Goal: Find specific page/section: Find specific page/section

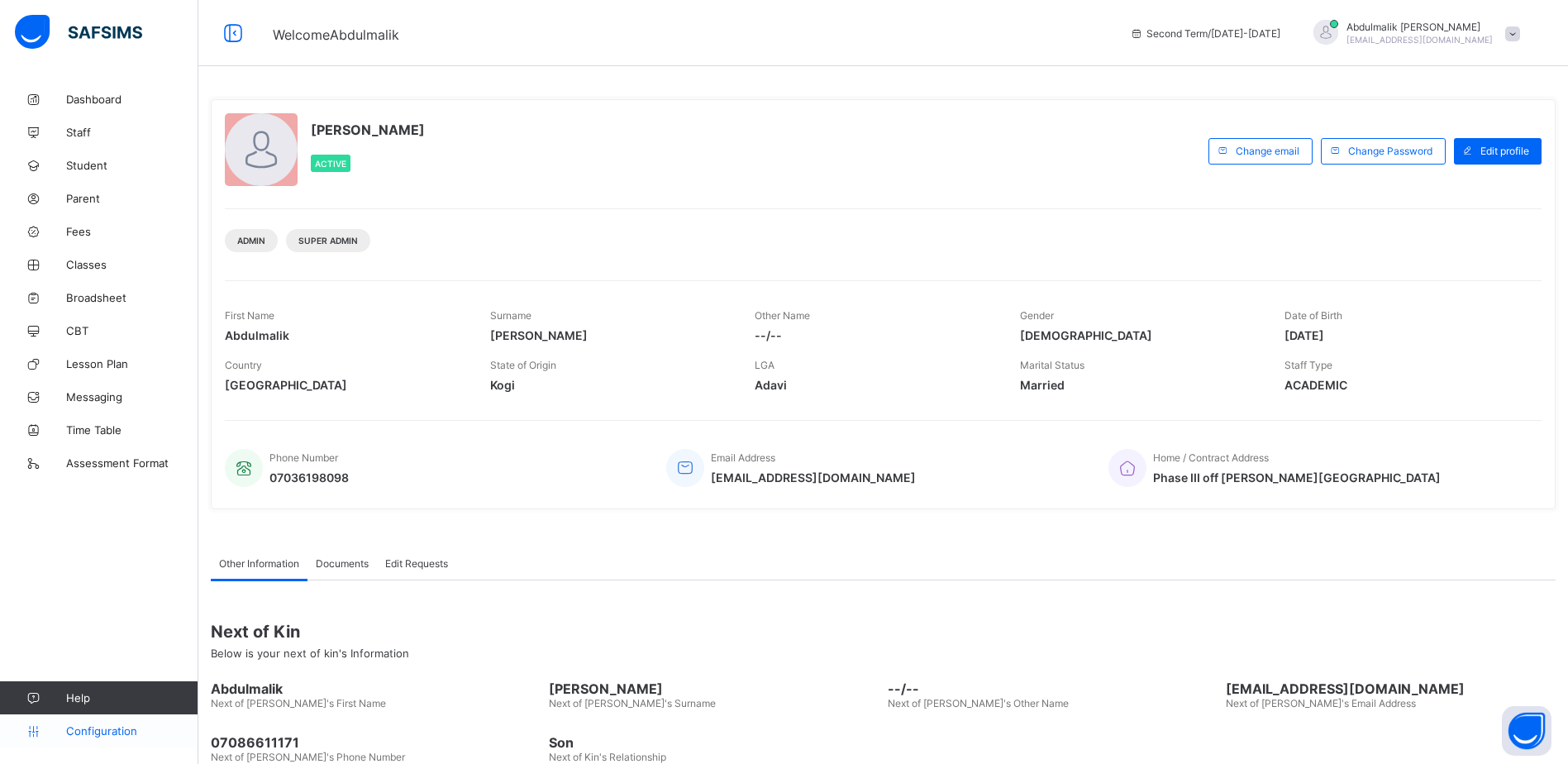
click at [124, 735] on span "Configuration" at bounding box center [132, 731] width 131 height 14
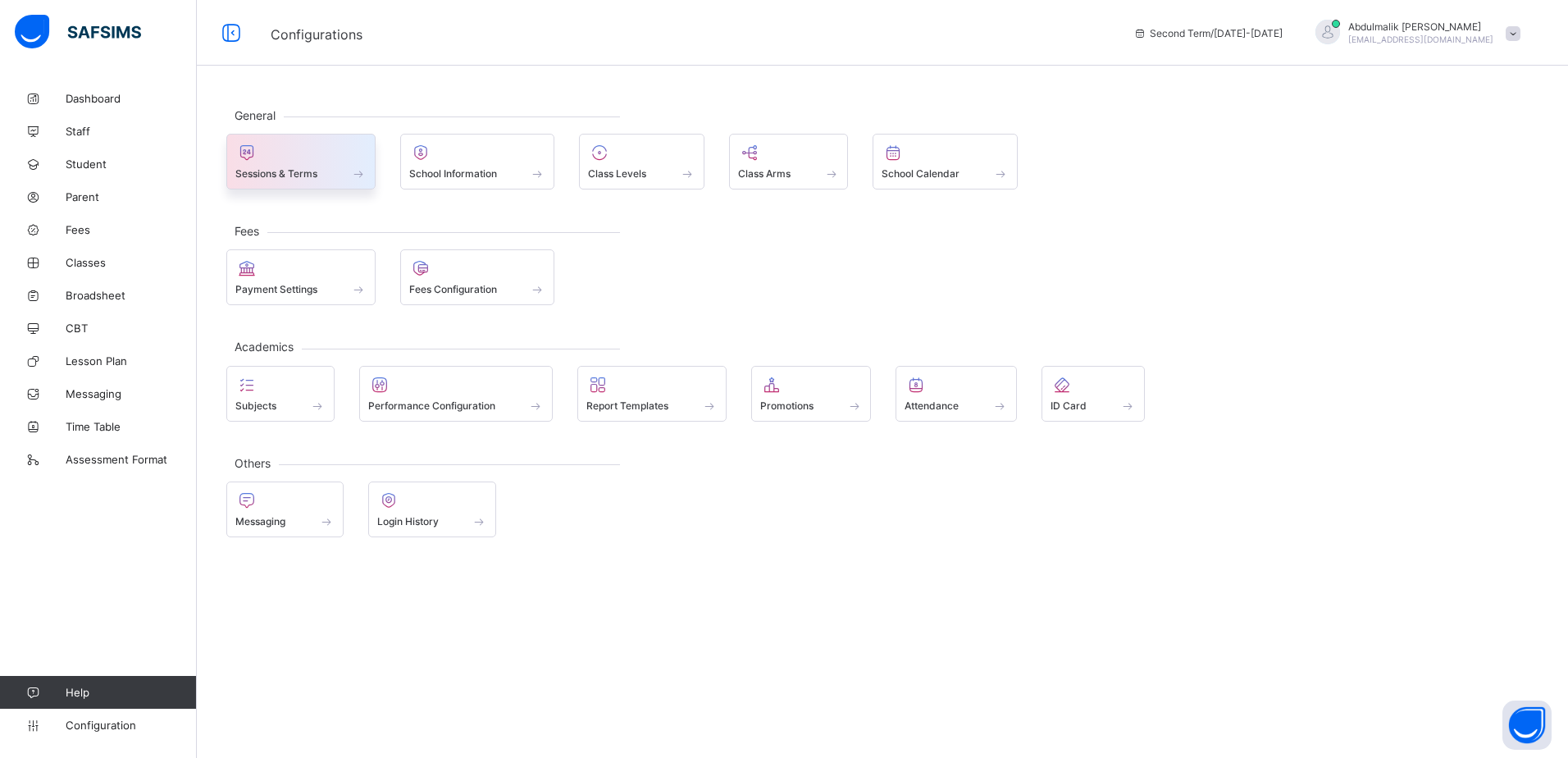
click at [329, 174] on div "Sessions & Terms" at bounding box center [300, 173] width 131 height 14
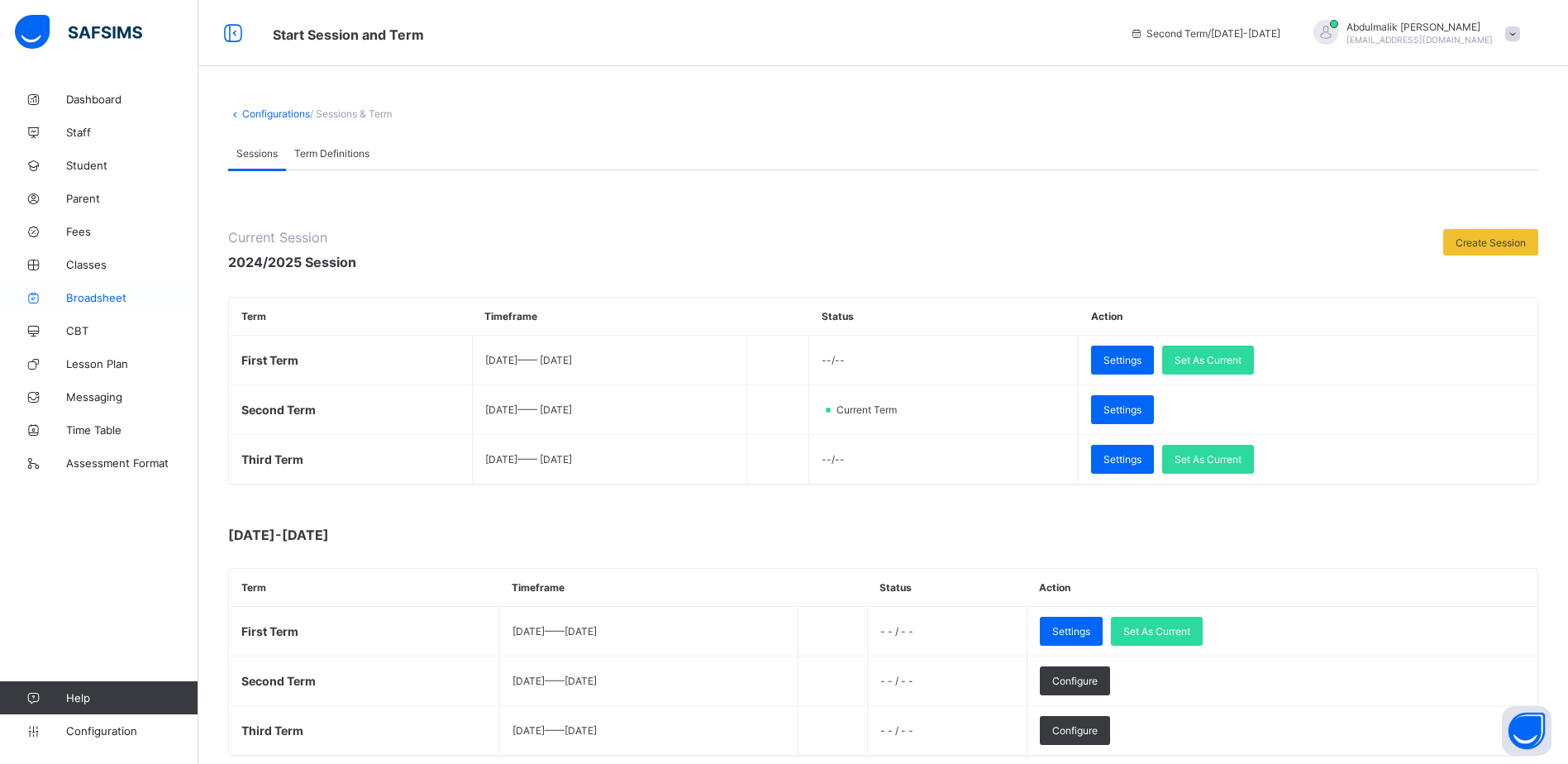
click at [109, 299] on span "Broadsheet" at bounding box center [132, 298] width 132 height 14
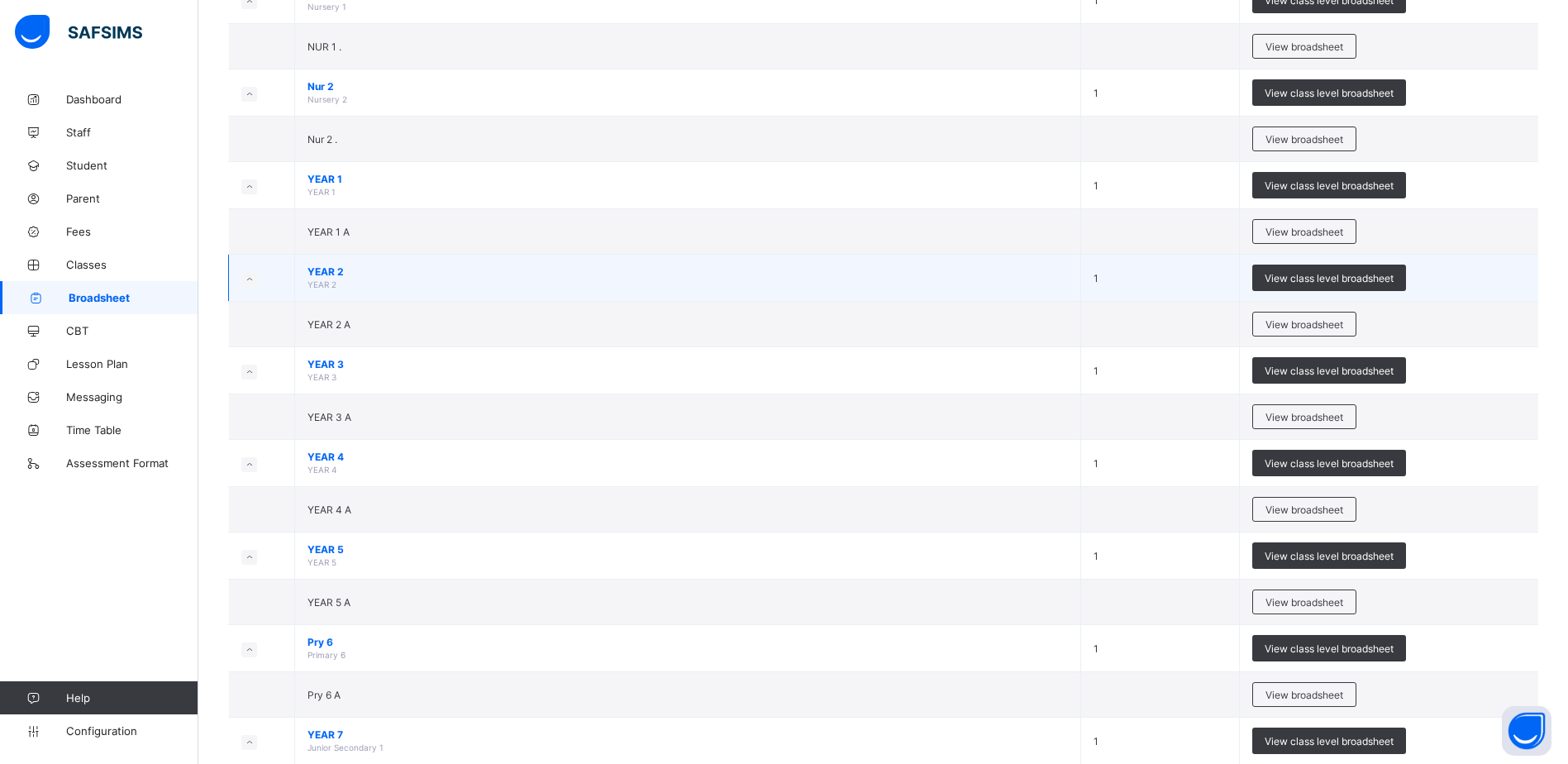
scroll to position [248, 0]
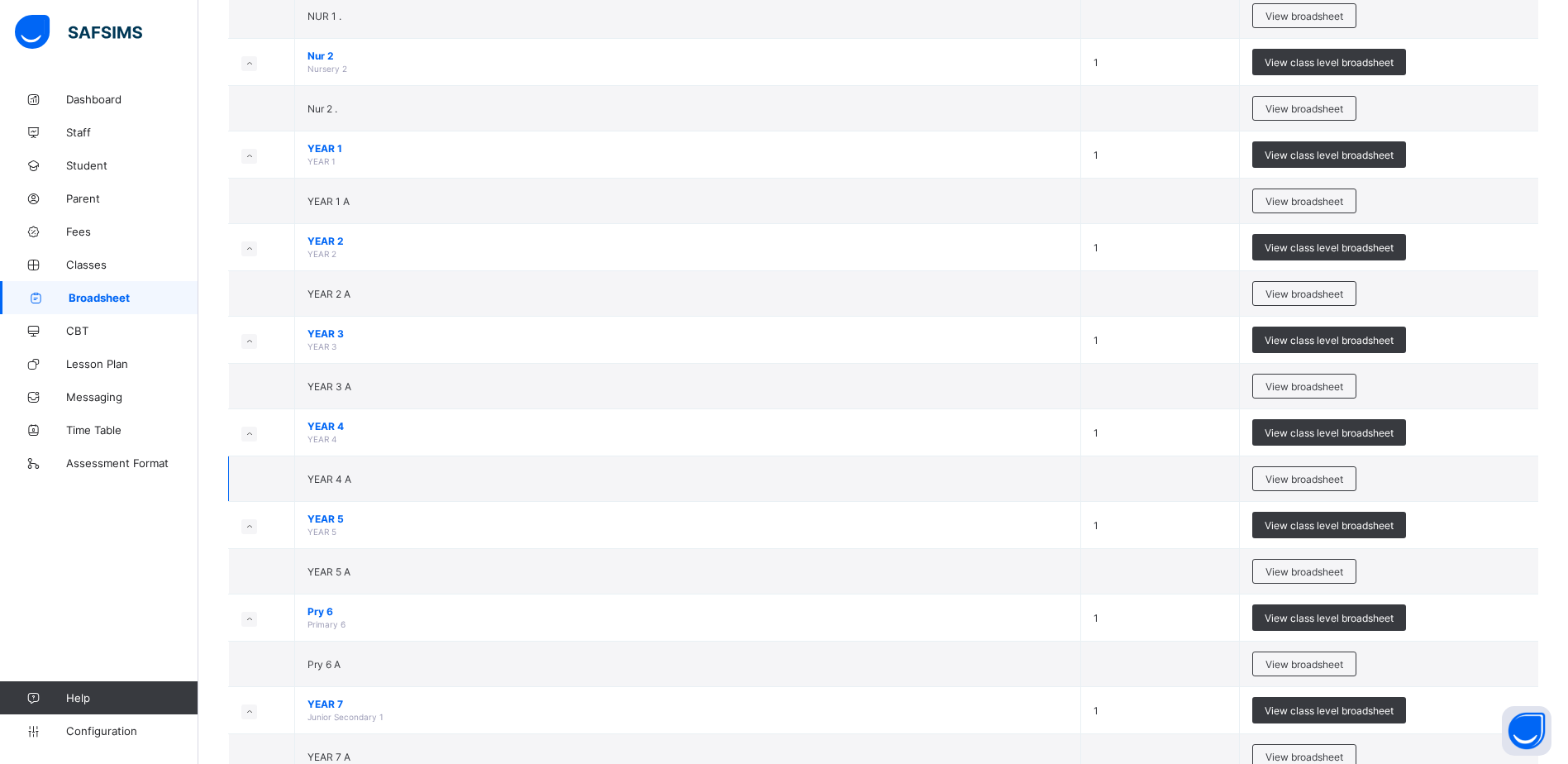
click at [303, 473] on td "YEAR 4 A" at bounding box center [688, 479] width 786 height 45
click at [326, 474] on span "YEAR 4 A" at bounding box center [329, 479] width 44 height 13
click at [1284, 474] on span "View broadsheet" at bounding box center [1304, 479] width 77 height 13
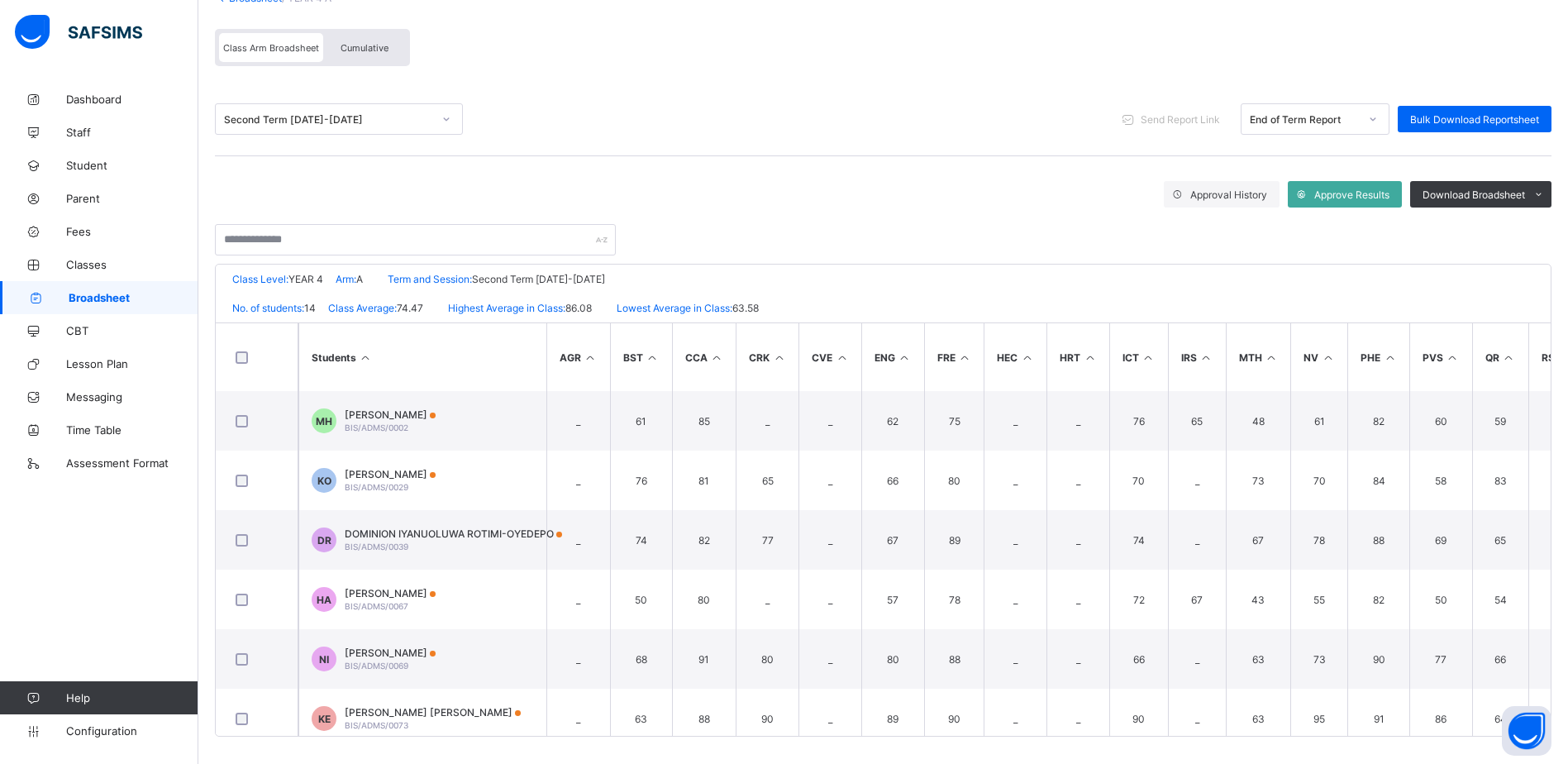
scroll to position [129, 0]
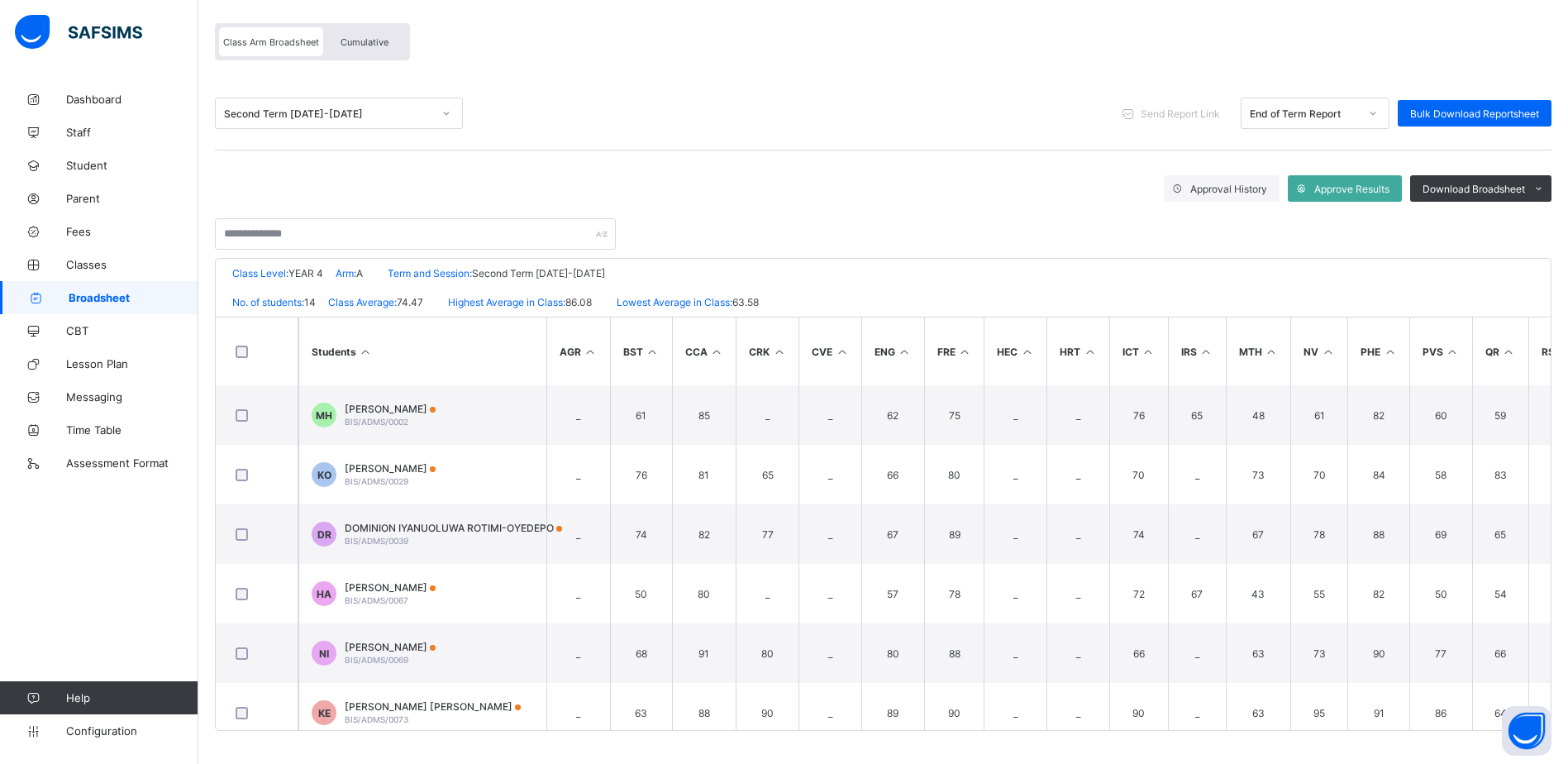
click at [437, 114] on div at bounding box center [446, 113] width 28 height 26
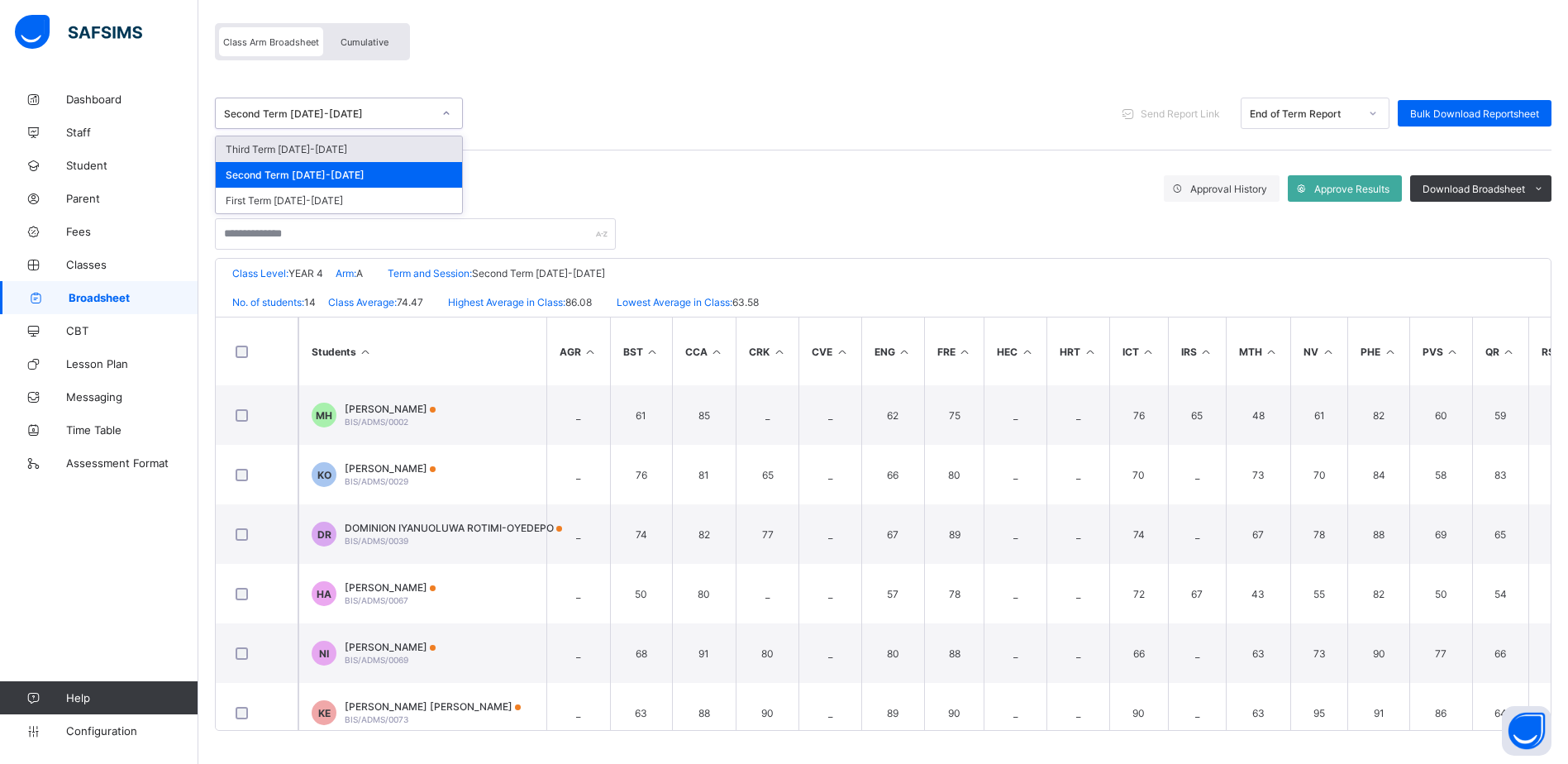
click at [319, 146] on div "Third Term [DATE]-[DATE]" at bounding box center [338, 149] width 246 height 25
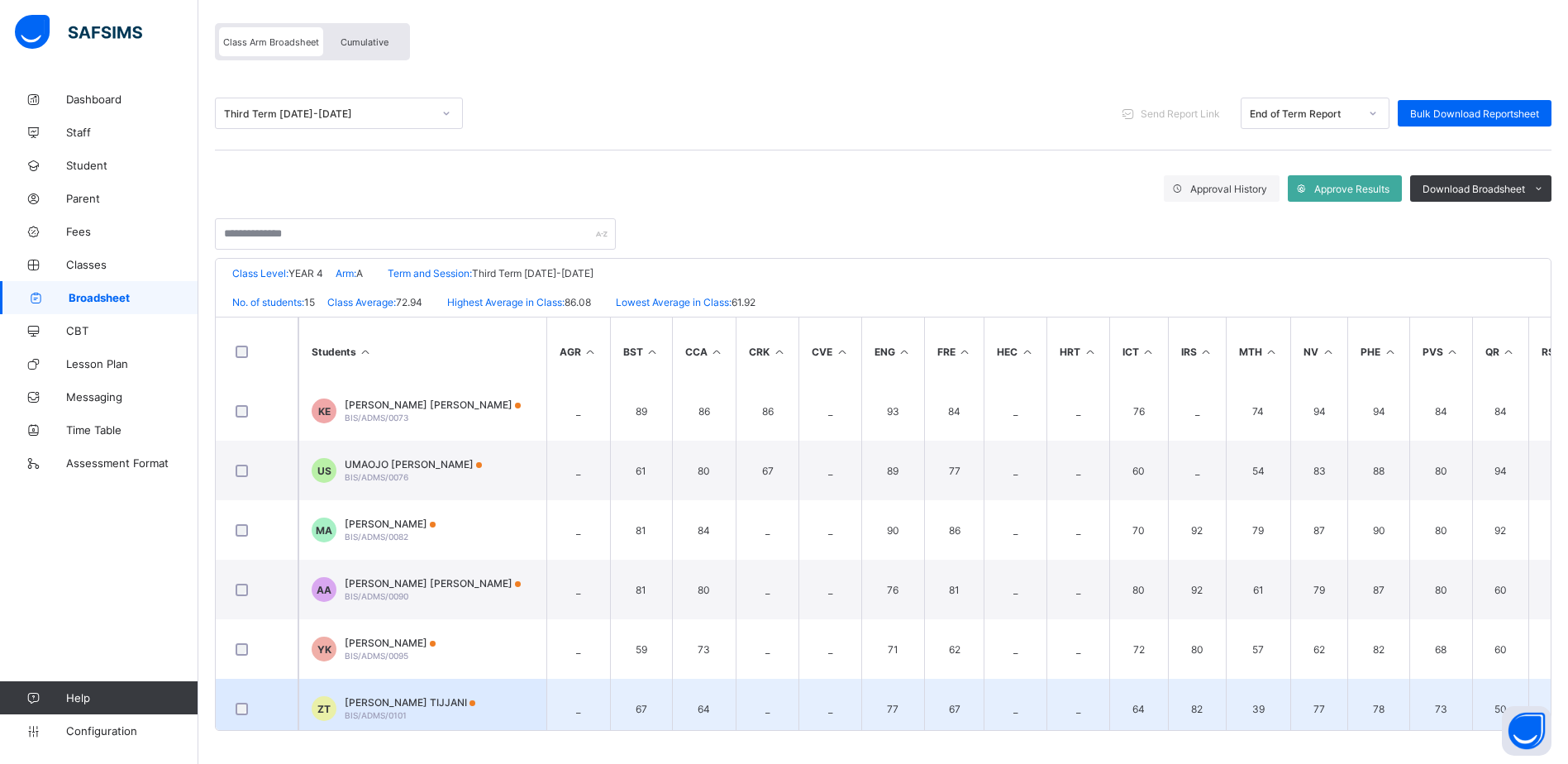
scroll to position [224, 0]
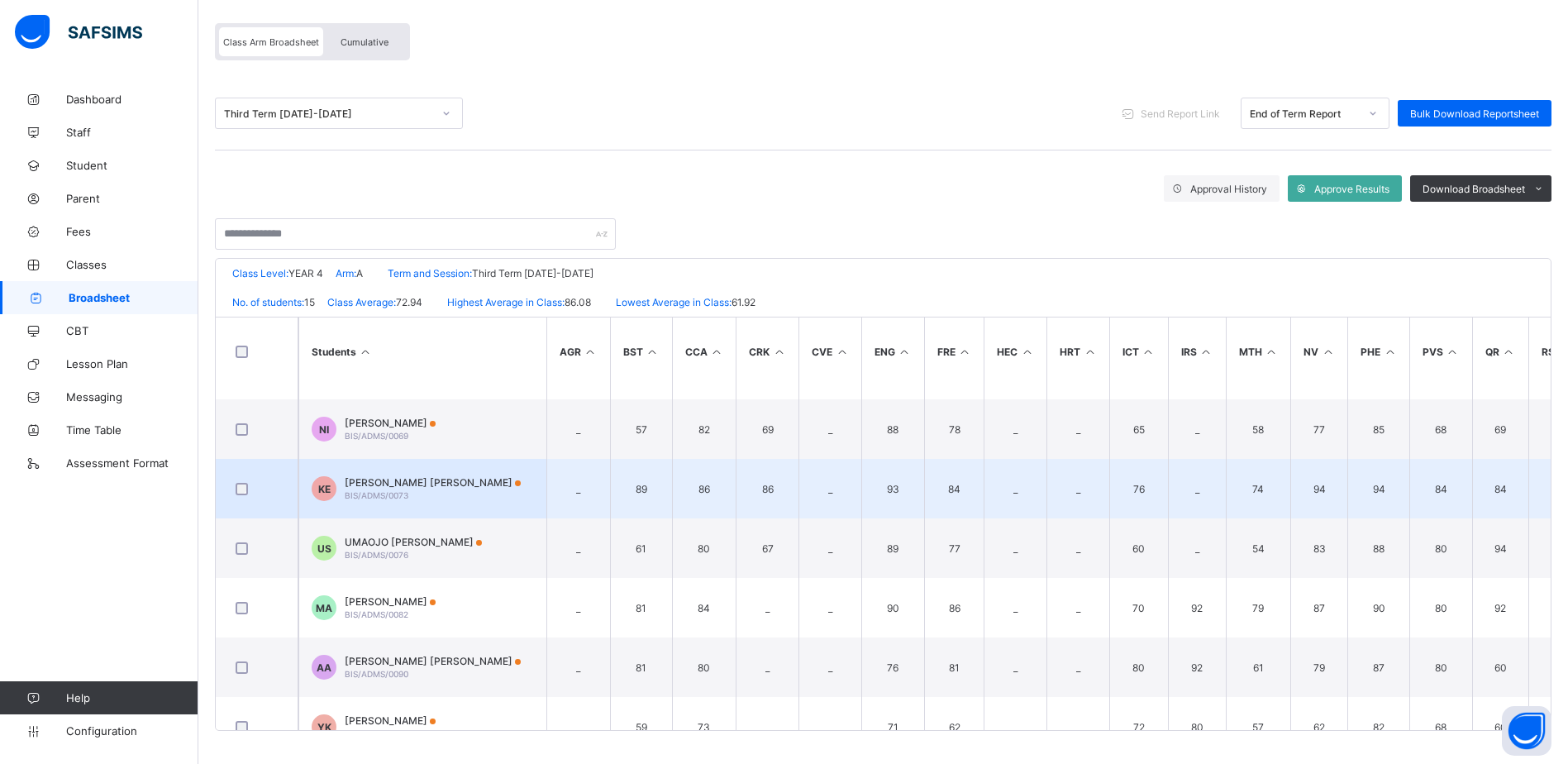
click at [389, 485] on span "[PERSON_NAME] [PERSON_NAME]" at bounding box center [433, 482] width 176 height 13
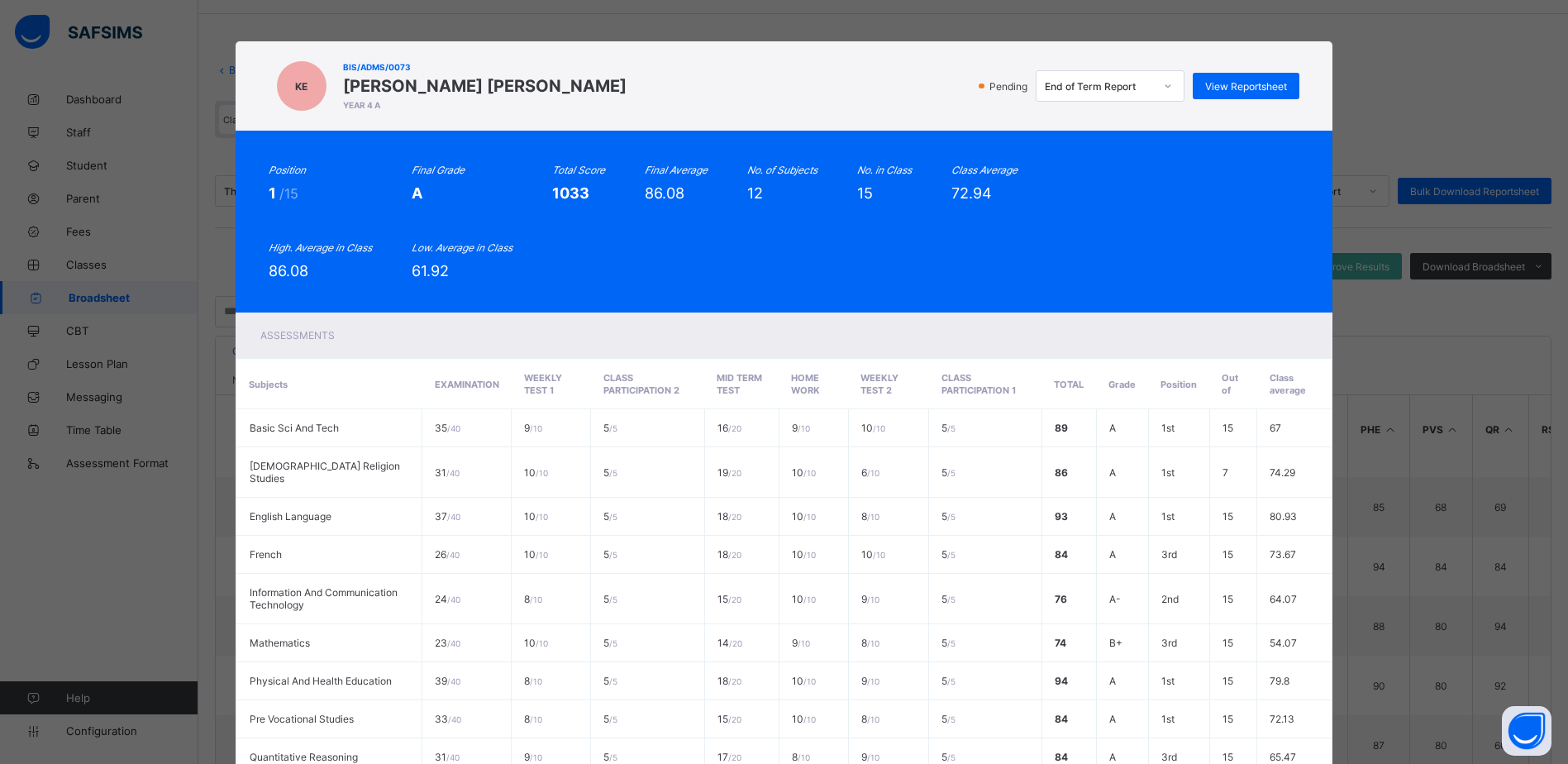
scroll to position [0, 0]
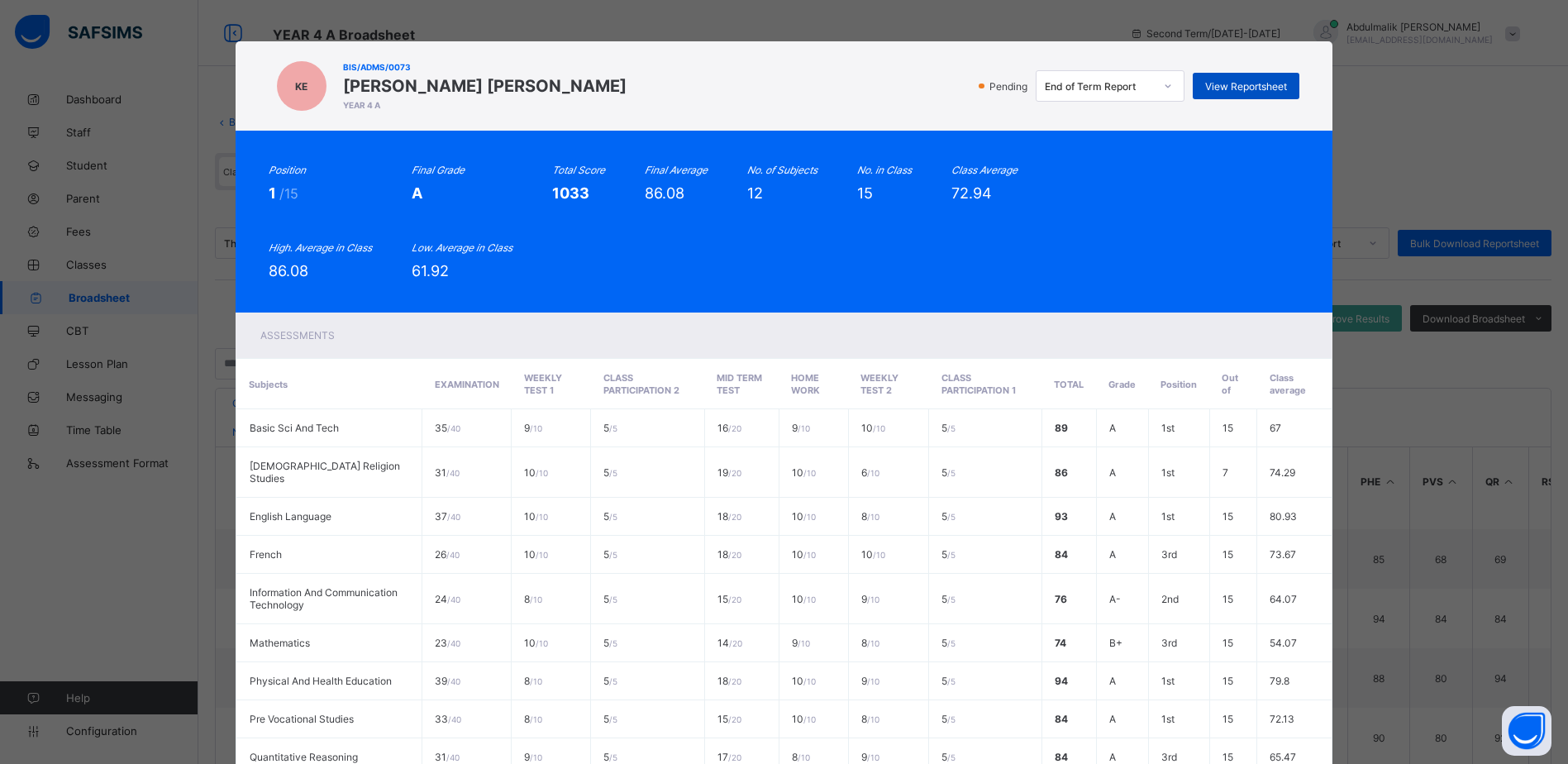
click at [1233, 84] on span "View Reportsheet" at bounding box center [1246, 86] width 82 height 13
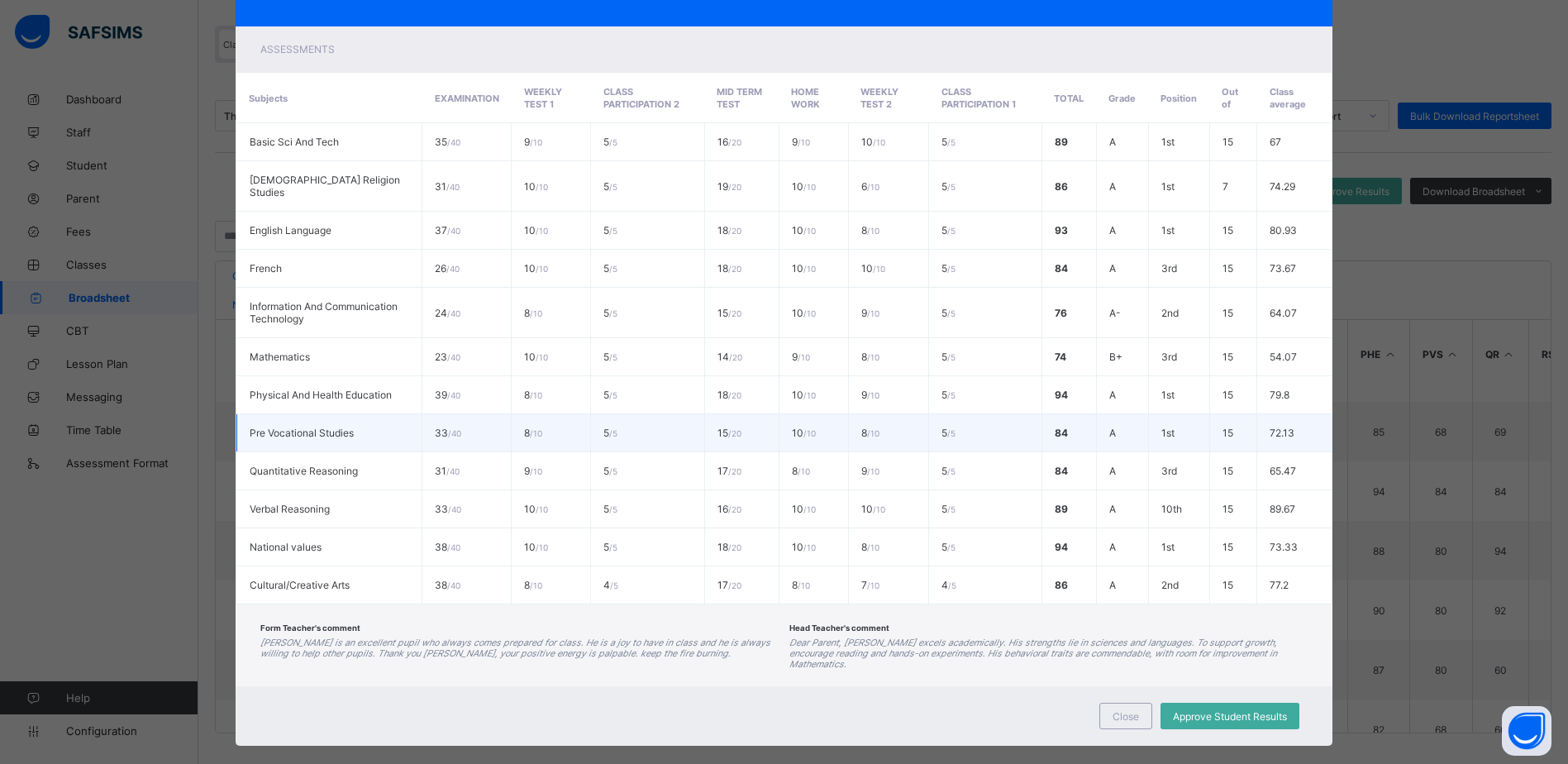
scroll to position [129, 0]
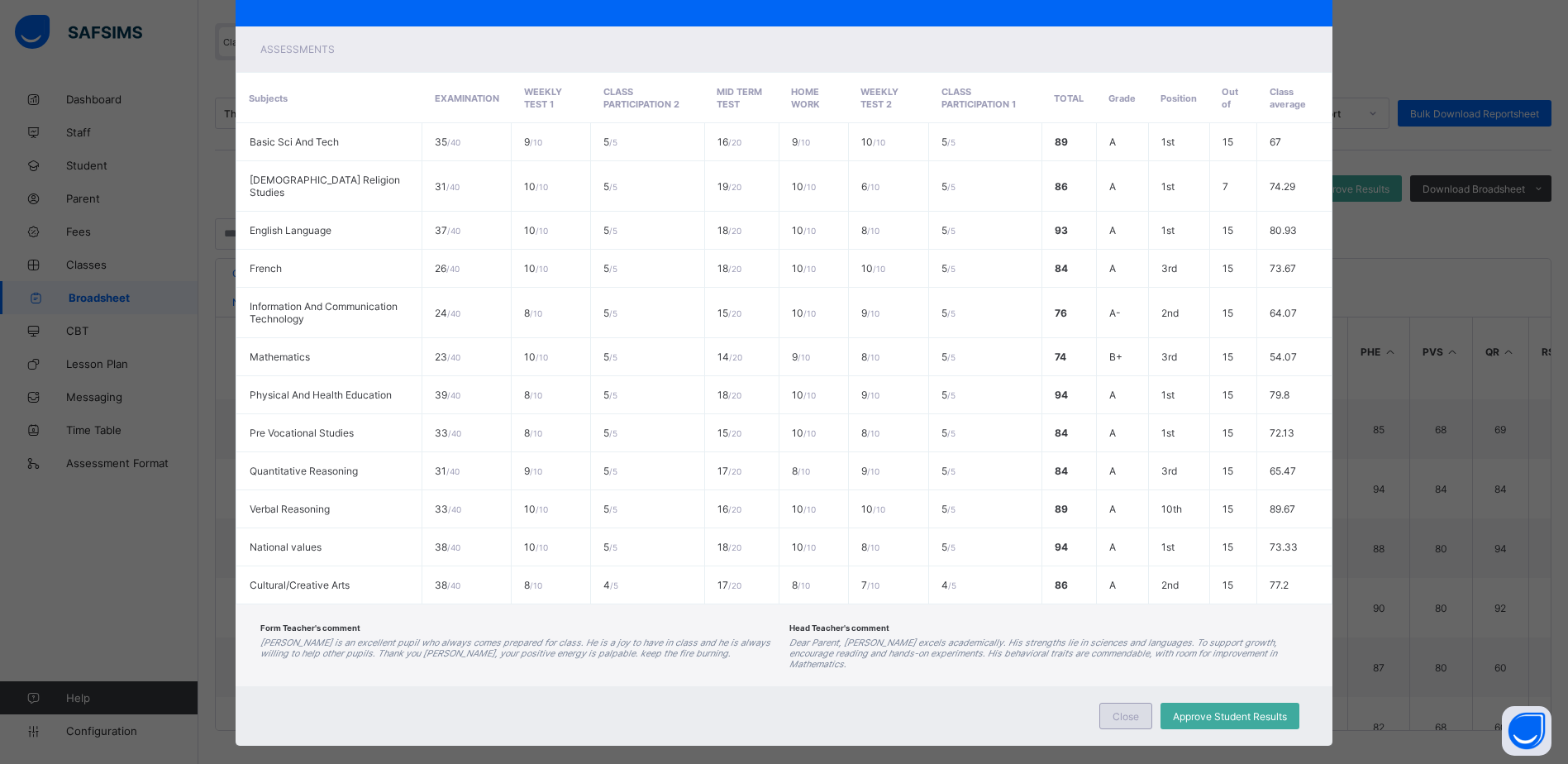
click at [1128, 702] on div "Close" at bounding box center [1125, 715] width 53 height 26
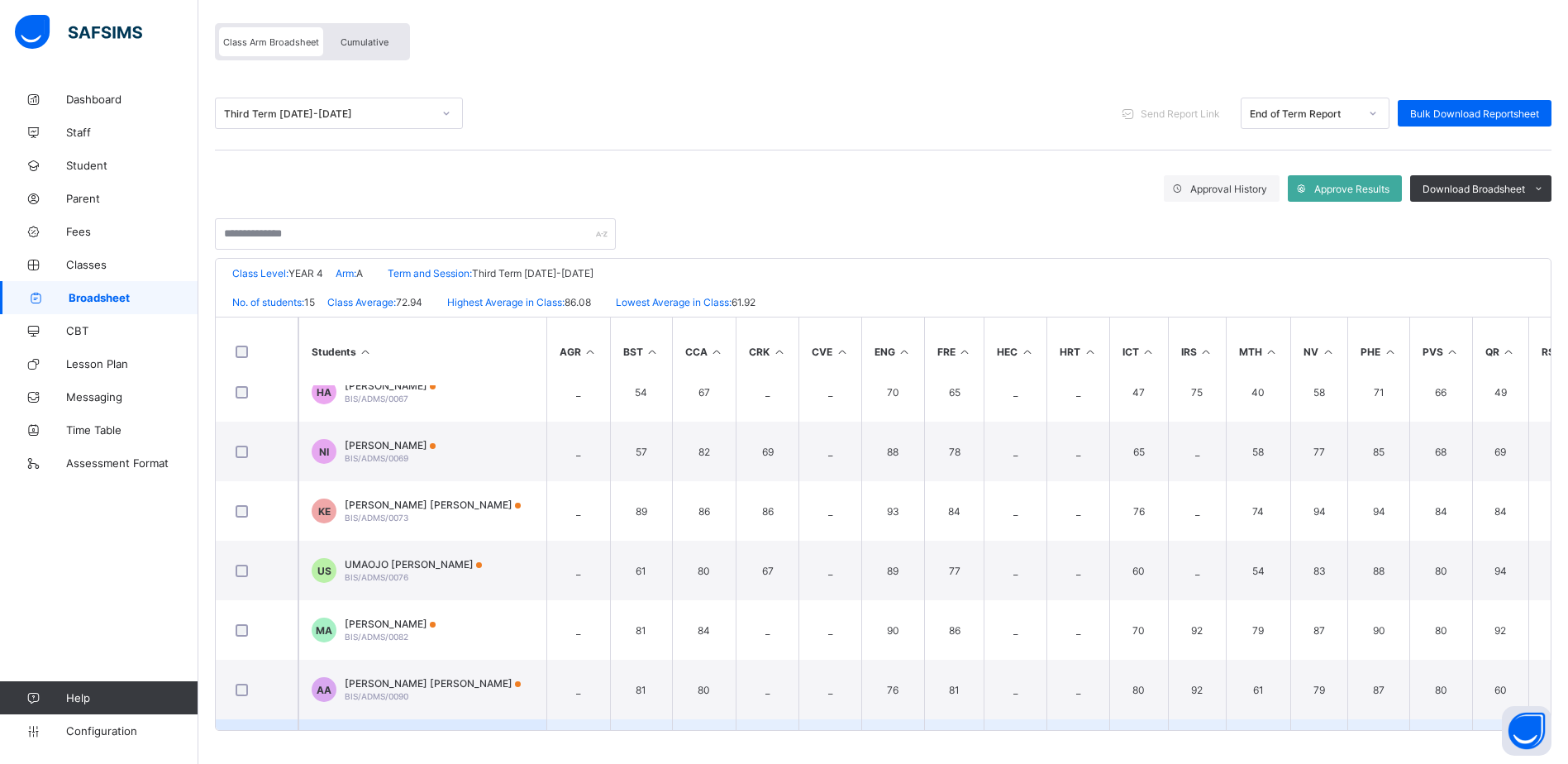
scroll to position [0, 0]
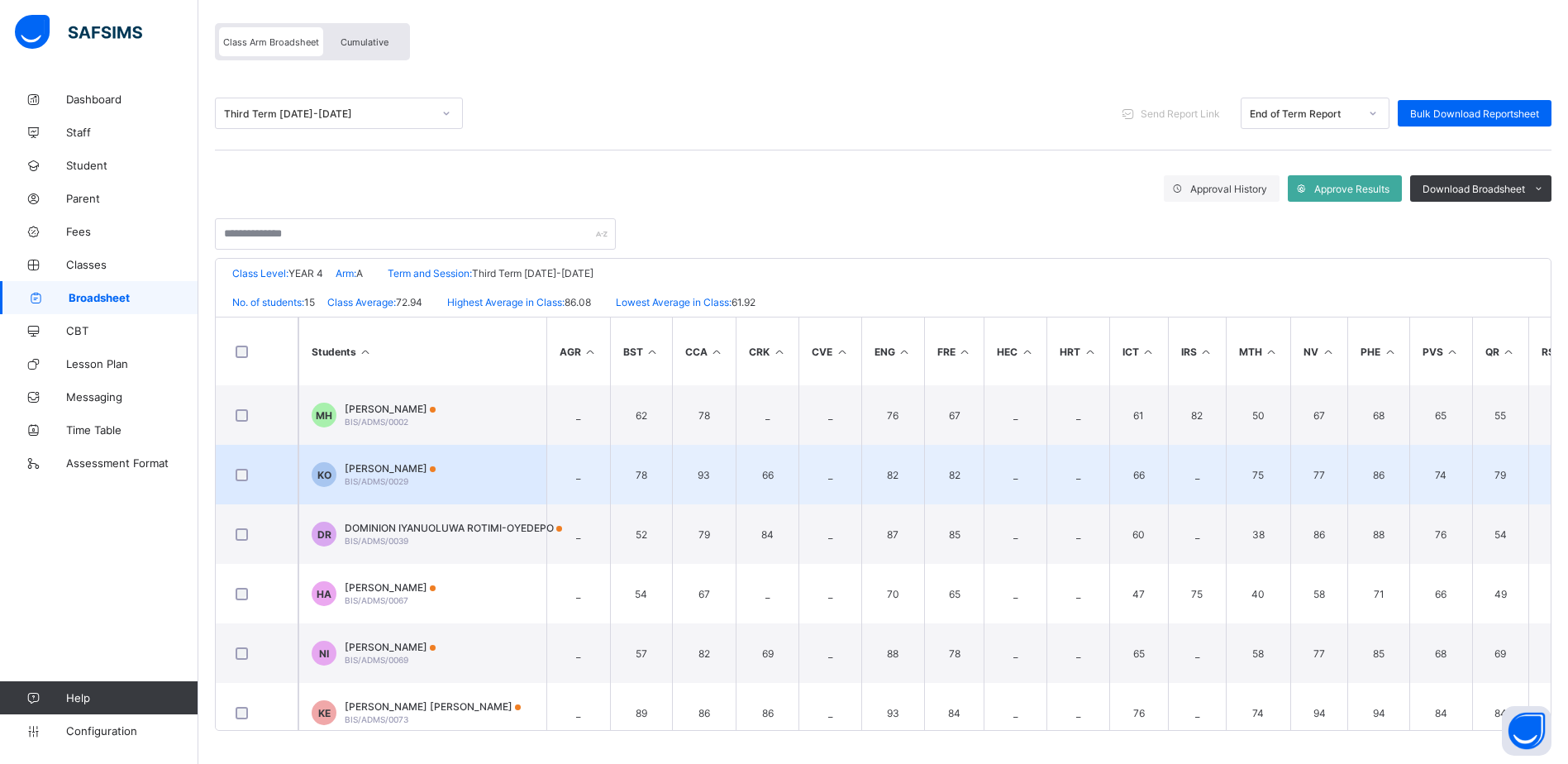
click at [388, 467] on span "[PERSON_NAME]" at bounding box center [390, 468] width 91 height 13
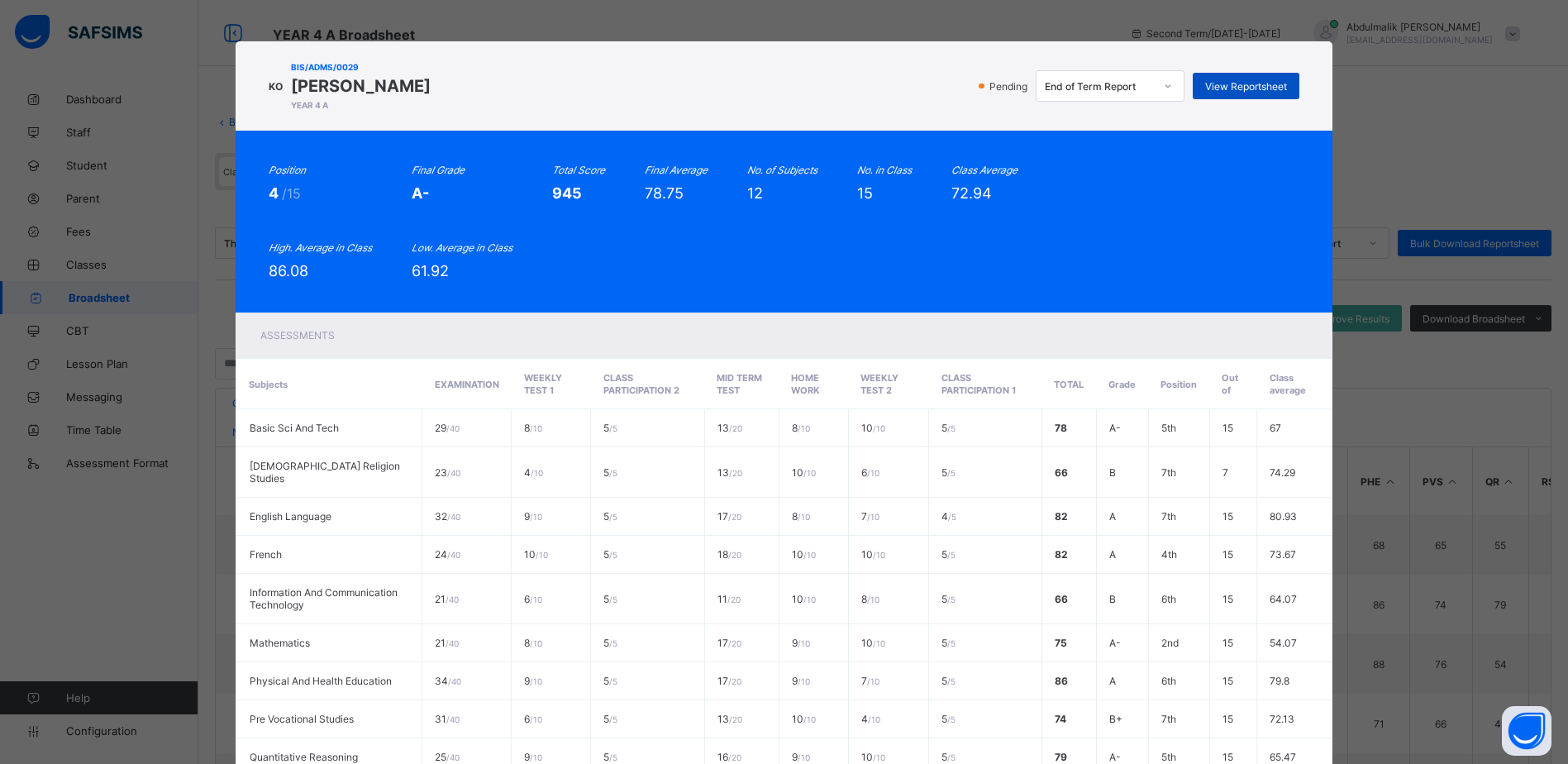
click at [1256, 83] on span "View Reportsheet" at bounding box center [1246, 86] width 82 height 13
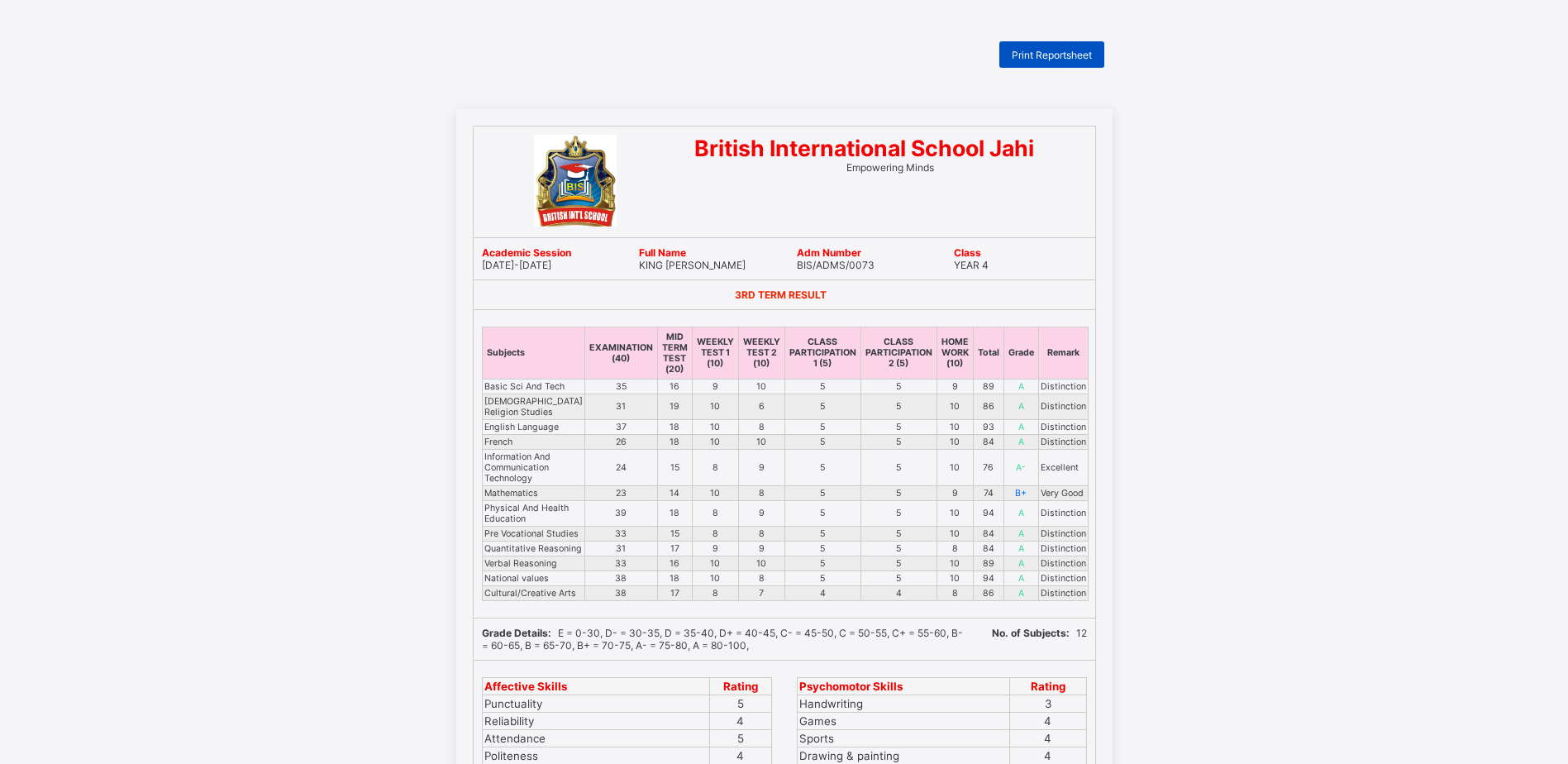
click at [1063, 55] on span "Print Reportsheet" at bounding box center [1052, 55] width 80 height 13
click at [1071, 59] on span "Print Reportsheet" at bounding box center [1052, 55] width 80 height 13
